Goal: Information Seeking & Learning: Learn about a topic

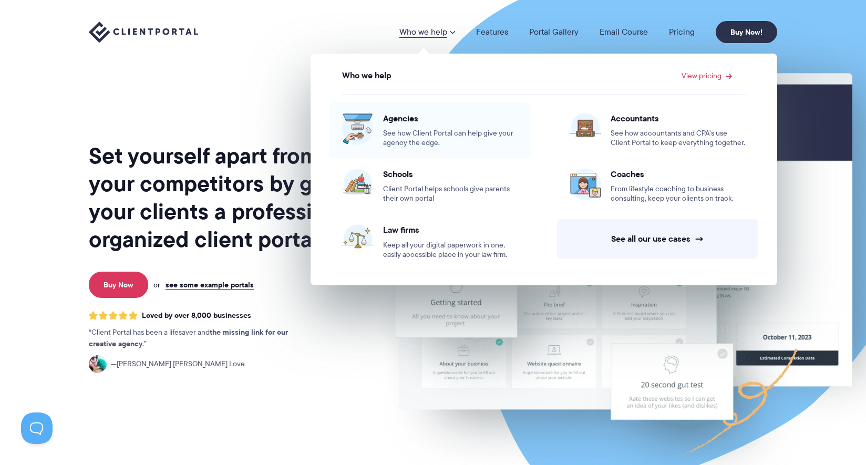
click at [474, 137] on span "See how Client Portal can help give your agency the edge." at bounding box center [450, 138] width 135 height 19
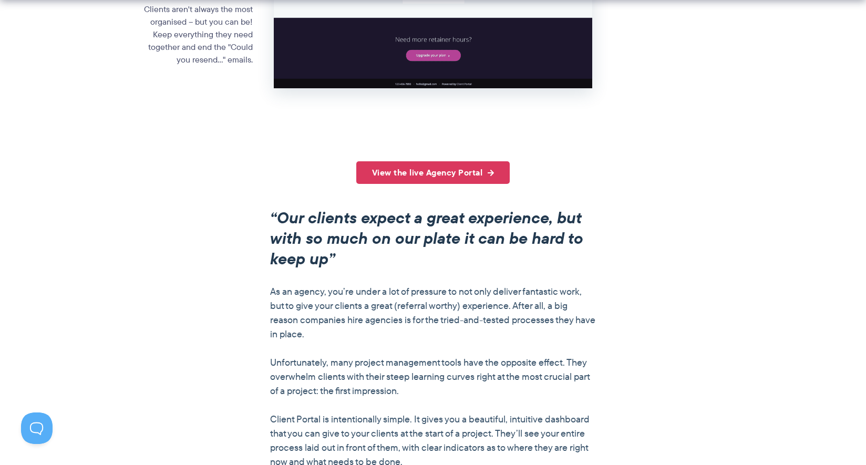
scroll to position [689, 0]
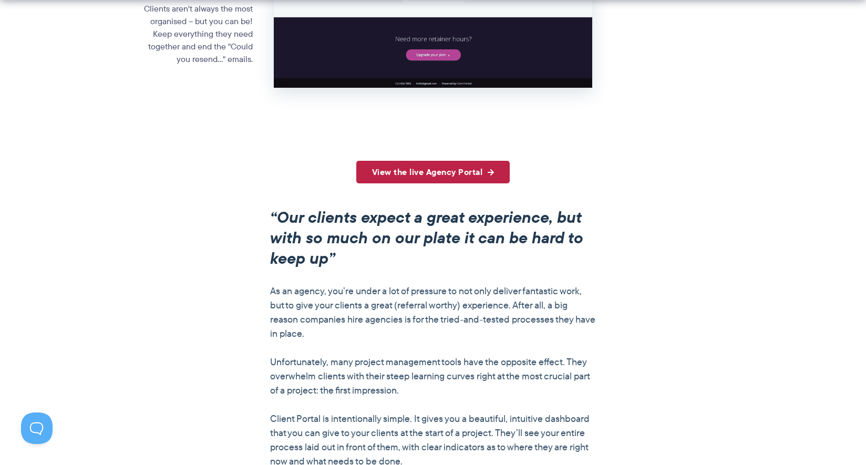
click at [473, 171] on link "View the live Agency Portal" at bounding box center [433, 172] width 154 height 23
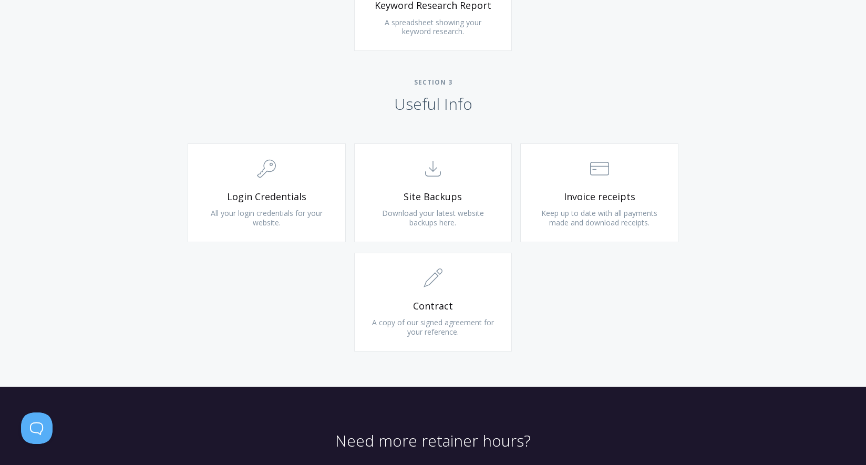
scroll to position [928, 0]
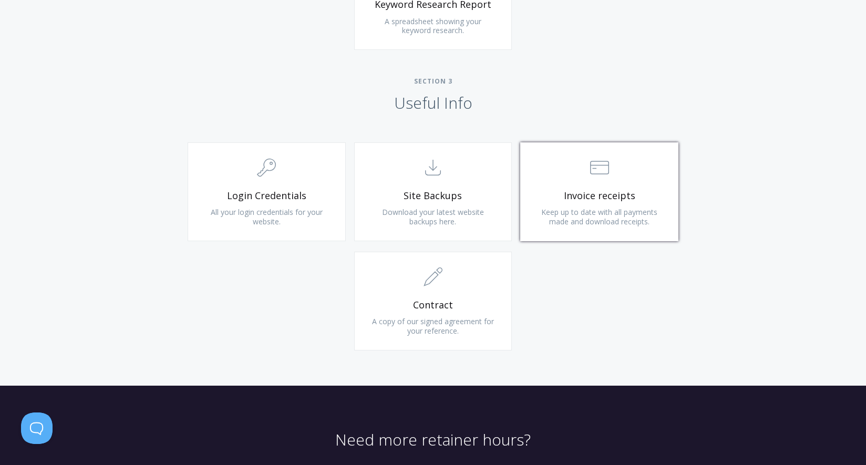
click at [572, 206] on link ".st0{fill:none;stroke:#000000;stroke-width:2;stroke-miterlimit:10;} Financial I…" at bounding box center [599, 191] width 158 height 99
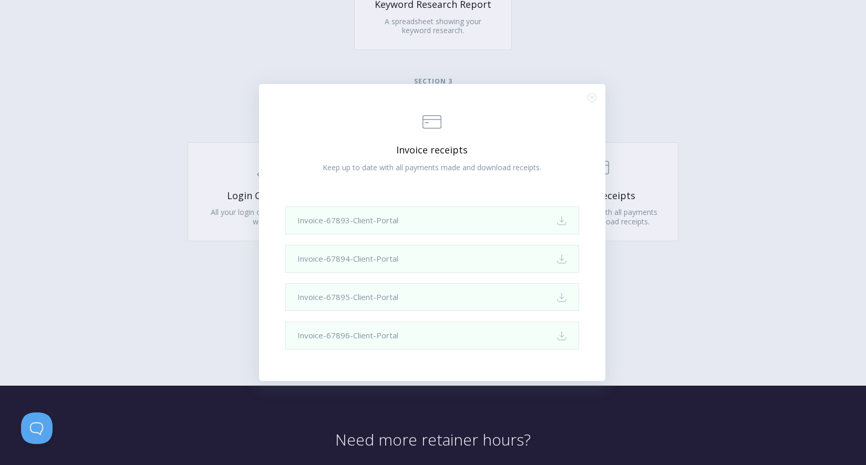
click at [595, 102] on div ".st0{fill:none;stroke:#000000;stroke-width:2;stroke-miterlimit:10;} Financial I…" at bounding box center [432, 232] width 346 height 297
click at [594, 98] on icon ".st0{fill:none;stroke:#000000;stroke-width:2;stroke-miterlimit:10;} Close" at bounding box center [591, 97] width 9 height 9
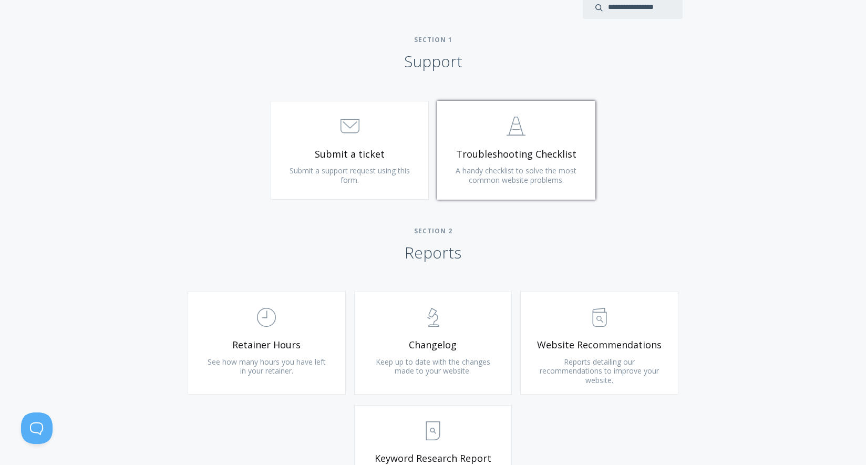
scroll to position [478, 0]
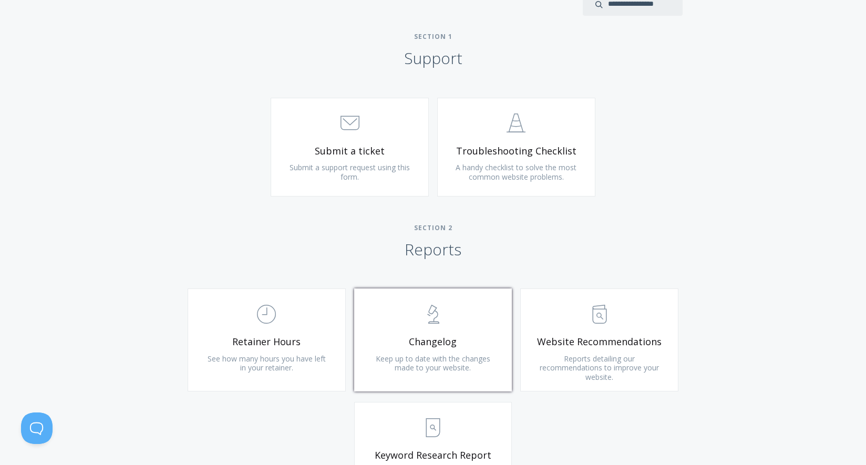
click at [426, 339] on span "Changelog" at bounding box center [433, 342] width 126 height 12
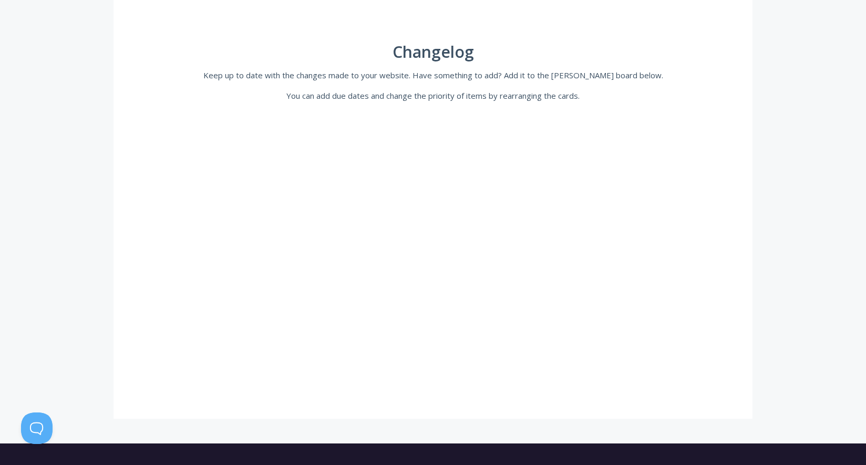
scroll to position [194, 0]
